Goal: Task Accomplishment & Management: Manage account settings

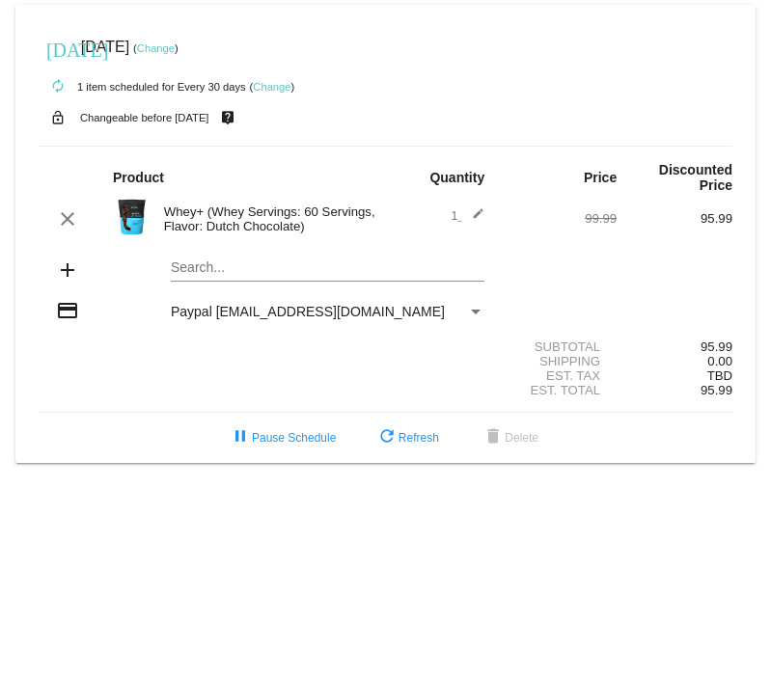
click at [175, 50] on link "Change" at bounding box center [156, 48] width 38 height 12
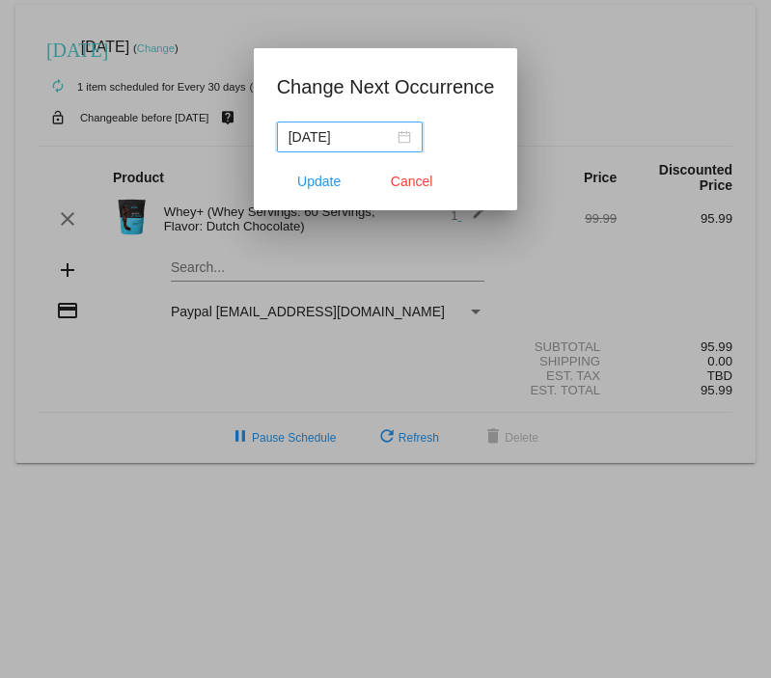
click at [413, 134] on nz-date-picker "[DATE]" at bounding box center [350, 137] width 146 height 31
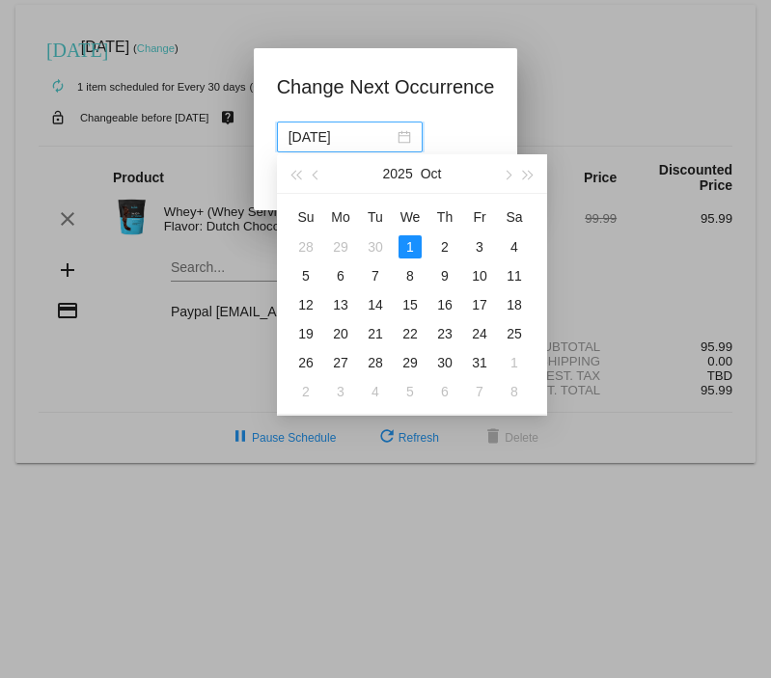
click at [407, 134] on div "[DATE]" at bounding box center [349, 136] width 123 height 21
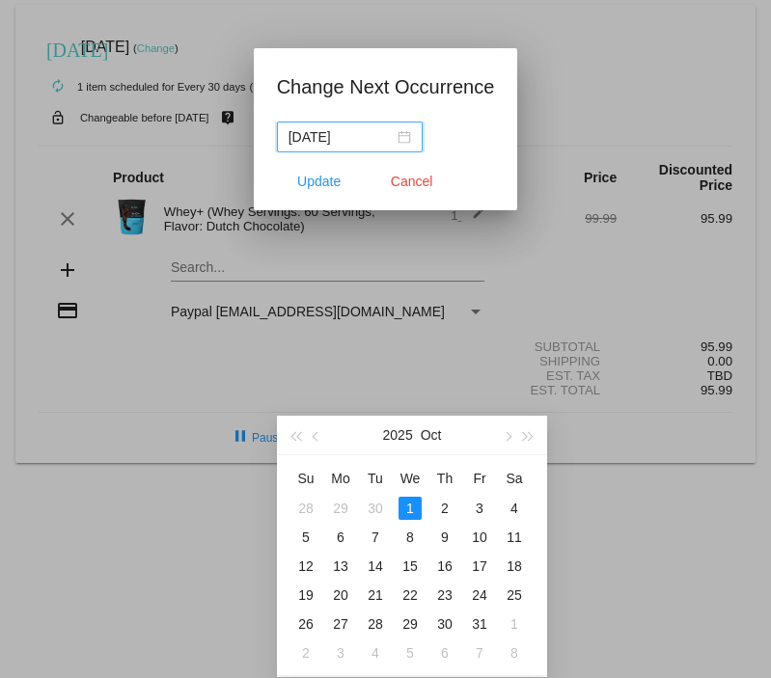
click at [407, 134] on div "[DATE]" at bounding box center [349, 136] width 123 height 21
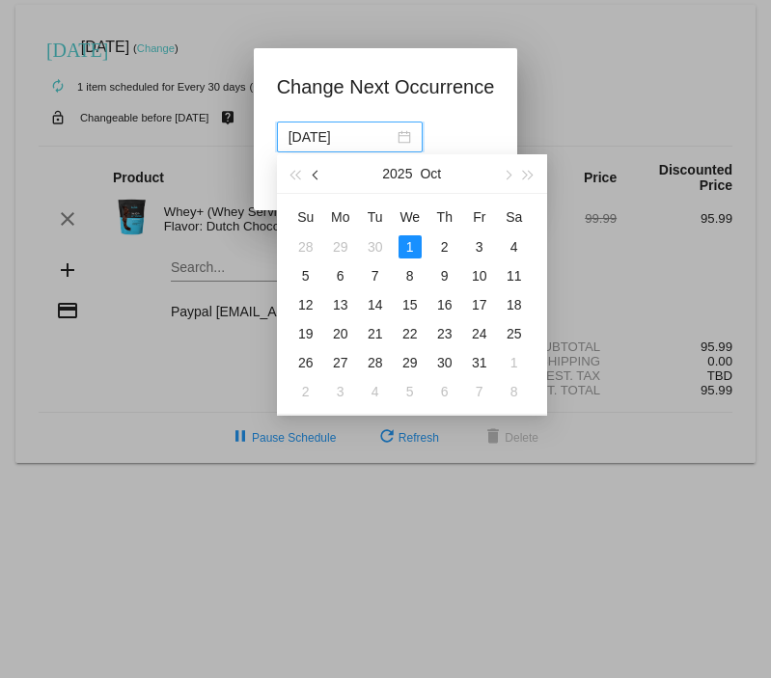
click at [312, 174] on span "button" at bounding box center [317, 175] width 10 height 10
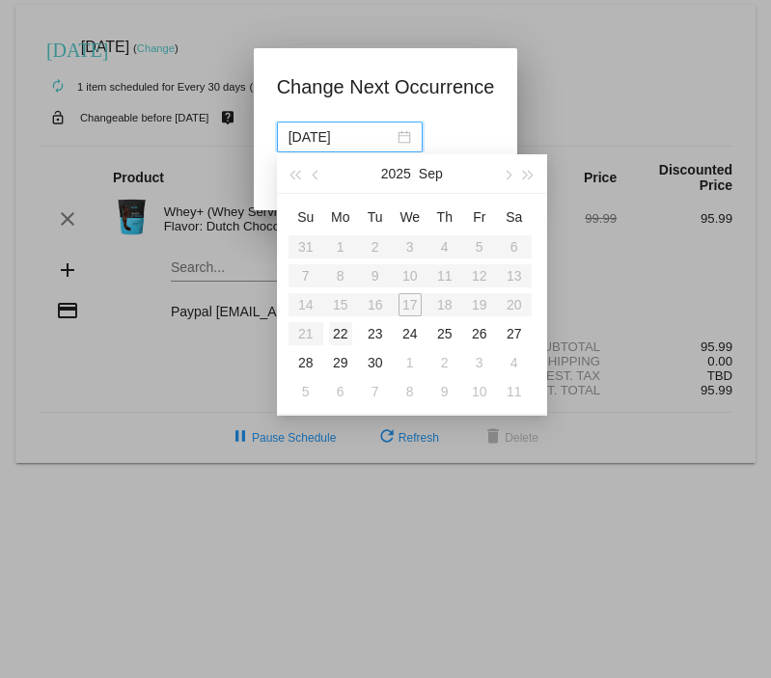
click at [336, 335] on div "22" at bounding box center [340, 333] width 23 height 23
type input "[DATE]"
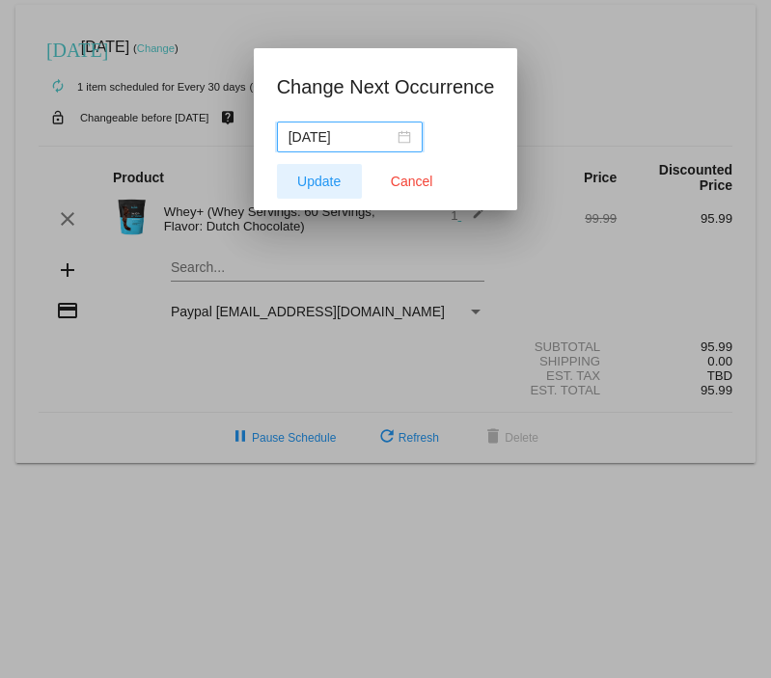
click at [338, 174] on span "Update" at bounding box center [318, 181] width 43 height 15
